Goal: Task Accomplishment & Management: Manage account settings

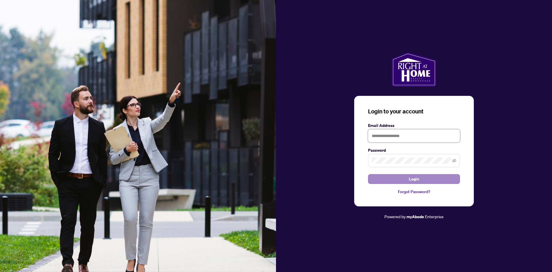
type input "**********"
click at [428, 179] on button "Login" at bounding box center [414, 179] width 92 height 10
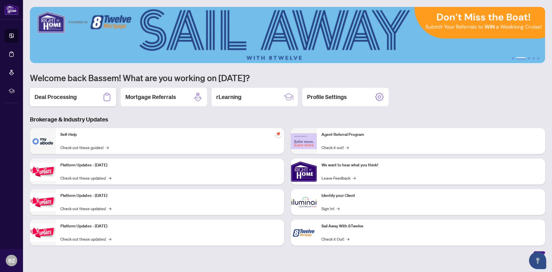
click at [87, 103] on div "Deal Processing" at bounding box center [73, 97] width 86 height 18
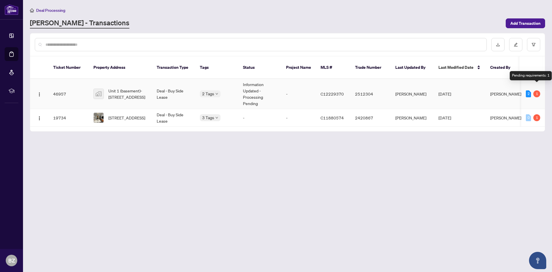
click at [536, 90] on div "1" at bounding box center [537, 93] width 7 height 7
click at [537, 90] on div "1" at bounding box center [537, 93] width 7 height 7
click at [529, 90] on div "2" at bounding box center [528, 93] width 5 height 7
click at [211, 86] on body "Dashboard Deal Processing Mortgage Referrals rLearning BZ Bassem Zahili [EMAIL_…" at bounding box center [276, 136] width 552 height 272
click at [173, 90] on td "Deal - Buy Side Lease" at bounding box center [173, 94] width 43 height 30
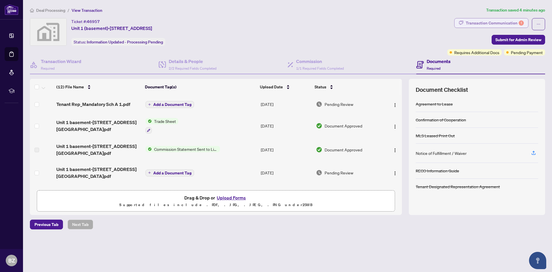
click at [513, 23] on div "Transaction Communication 1" at bounding box center [495, 22] width 58 height 9
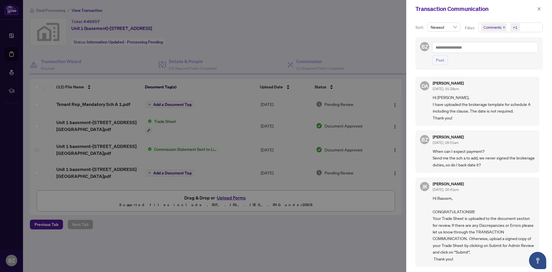
click at [276, 226] on div at bounding box center [276, 136] width 552 height 272
click at [538, 9] on icon "close" at bounding box center [539, 9] width 4 height 4
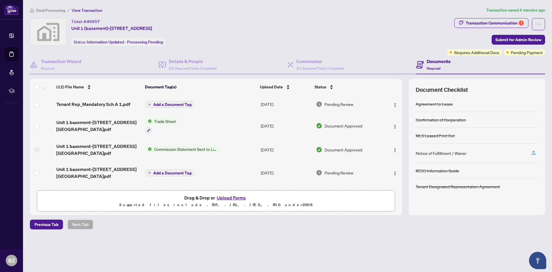
click at [180, 171] on span "Add a Document Tag" at bounding box center [172, 173] width 38 height 4
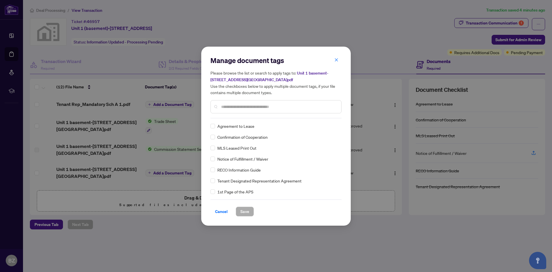
click at [168, 225] on div "Manage document tags Please browse the list or search to apply tags to: [STREET…" at bounding box center [276, 136] width 552 height 272
click at [340, 61] on button "button" at bounding box center [337, 60] width 12 height 10
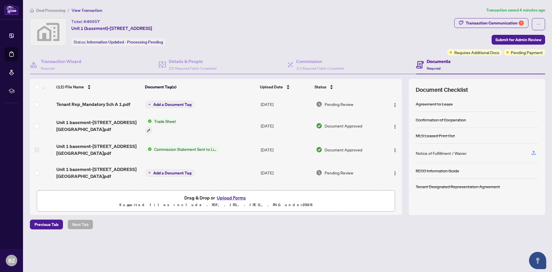
click at [341, 172] on span "Pending Review" at bounding box center [339, 172] width 29 height 6
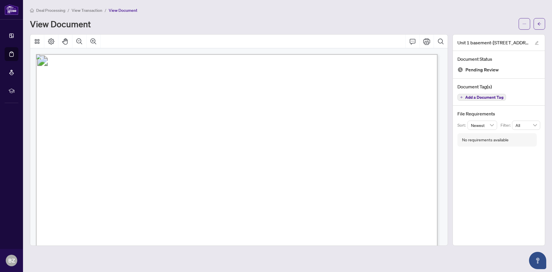
click at [97, 9] on span "View Transaction" at bounding box center [87, 10] width 31 height 5
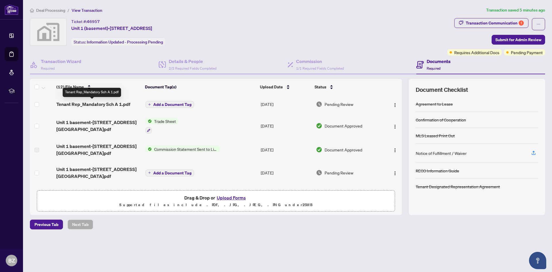
click at [113, 105] on span "Tenant Rep_Mandatory Sch A 1.pdf" at bounding box center [93, 104] width 74 height 7
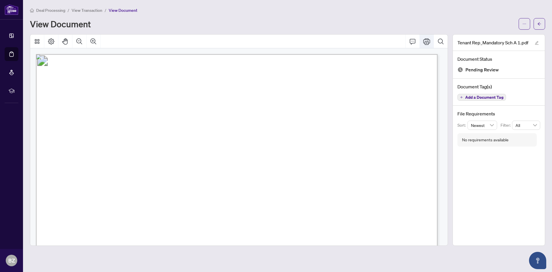
click at [429, 44] on icon "Print" at bounding box center [427, 41] width 7 height 7
drag, startPoint x: 269, startPoint y: 75, endPoint x: 241, endPoint y: 71, distance: 28.4
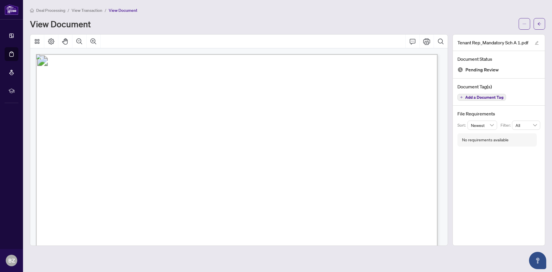
drag, startPoint x: 53, startPoint y: 80, endPoint x: 50, endPoint y: 87, distance: 7.5
drag, startPoint x: 50, startPoint y: 87, endPoint x: 48, endPoint y: 107, distance: 20.2
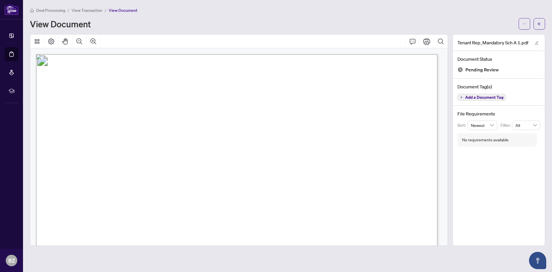
drag, startPoint x: 416, startPoint y: 75, endPoint x: 415, endPoint y: 92, distance: 16.1
click at [415, 54] on p "Form 372 New [DATE] Page 4 of 5 The trademarks REALTOR®, REALTORS®, MLS®, Multi…" at bounding box center [495, 54] width 918 height 0
click at [211, 81] on span "Schedule A" at bounding box center [183, 82] width 56 height 11
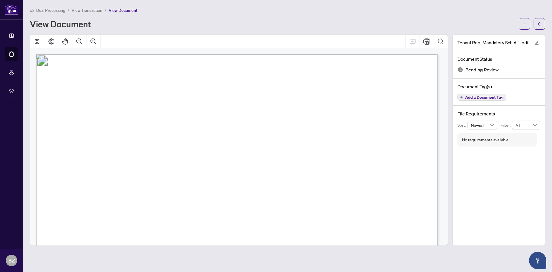
drag, startPoint x: 425, startPoint y: 66, endPoint x: 419, endPoint y: 80, distance: 14.9
click at [211, 84] on span "Schedule A" at bounding box center [183, 82] width 56 height 11
drag, startPoint x: 423, startPoint y: 86, endPoint x: 420, endPoint y: 96, distance: 9.7
click at [420, 54] on p "Form 372 New [DATE] Page 4 of 5 The trademarks REALTOR®, REALTORS®, MLS®, Multi…" at bounding box center [495, 54] width 918 height 0
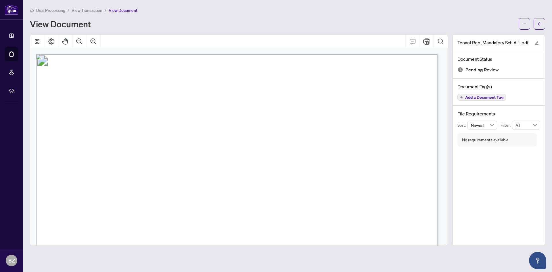
click at [324, 92] on span "Tenant Designated Representation Agreement" at bounding box center [238, 94] width 169 height 9
drag, startPoint x: 422, startPoint y: 90, endPoint x: 420, endPoint y: 97, distance: 7.1
click at [211, 83] on span "Schedule A" at bounding box center [183, 82] width 56 height 11
drag, startPoint x: 427, startPoint y: 78, endPoint x: 419, endPoint y: 92, distance: 16.4
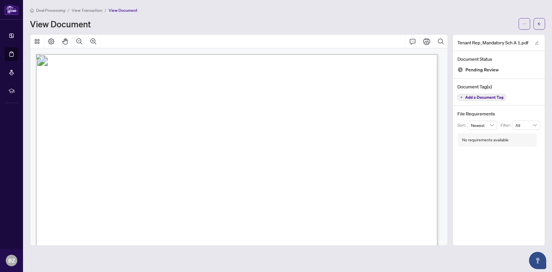
click at [419, 54] on p "Form 372 New [DATE] Page 4 of 5 The trademarks REALTOR®, REALTORS®, MLS®, Multi…" at bounding box center [495, 54] width 918 height 0
click at [324, 92] on span "Tenant Designated Representation Agreement" at bounding box center [238, 94] width 169 height 9
drag, startPoint x: 426, startPoint y: 77, endPoint x: 416, endPoint y: 101, distance: 26.3
click at [416, 54] on p "Form 372 New [DATE] Page 4 of 5 The trademarks REALTOR®, REALTORS®, MLS®, Multi…" at bounding box center [495, 54] width 918 height 0
click at [324, 94] on span "Tenant Designated Representation Agreement" at bounding box center [238, 94] width 169 height 9
